Goal: Navigation & Orientation: Find specific page/section

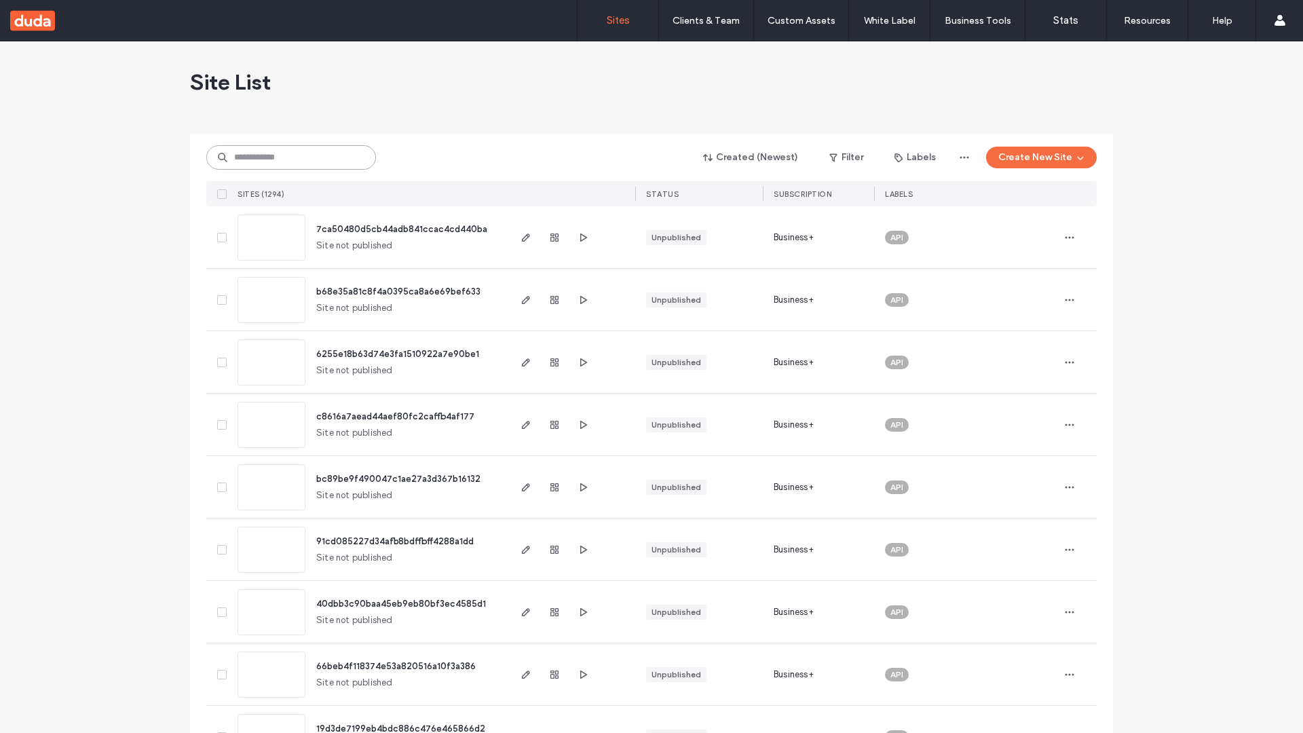
click at [291, 157] on input at bounding box center [291, 157] width 170 height 24
type input "**********"
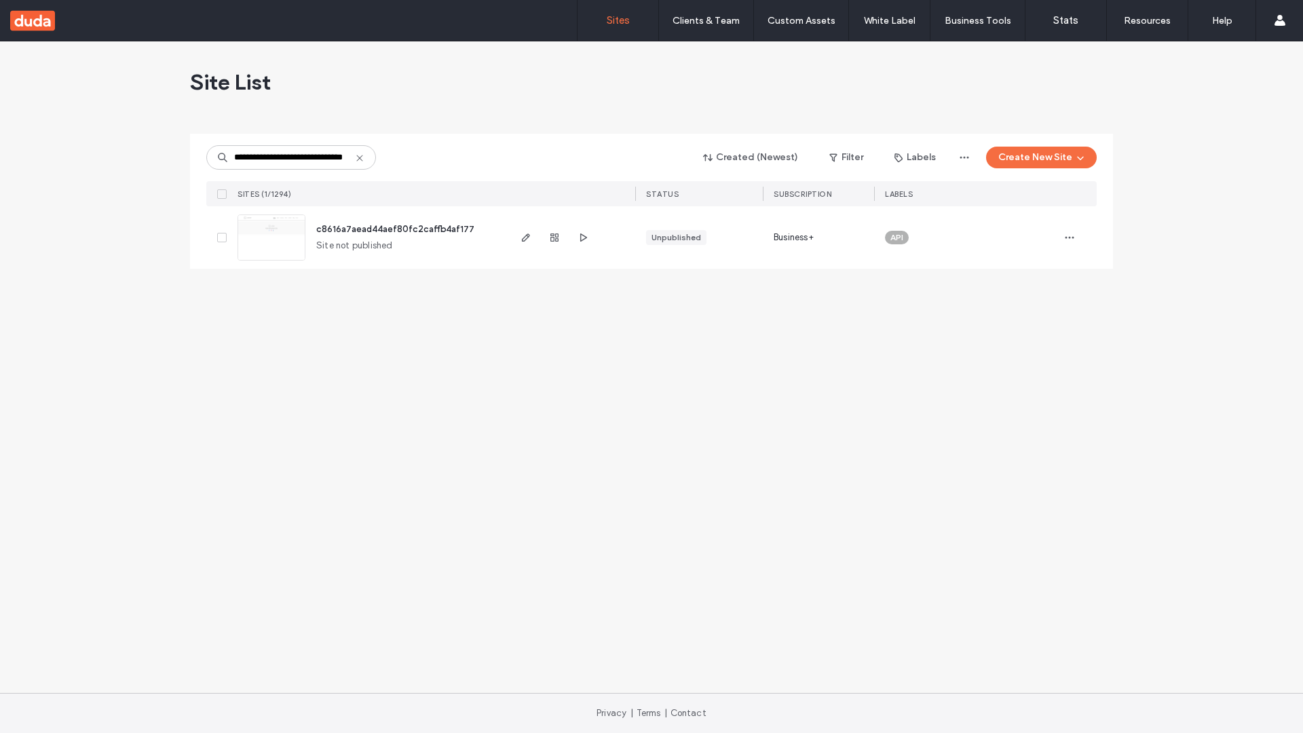
click at [396, 229] on span "c8616a7aead44aef80fc2caffb4af177" at bounding box center [395, 229] width 158 height 10
